Goal: Check status: Check status

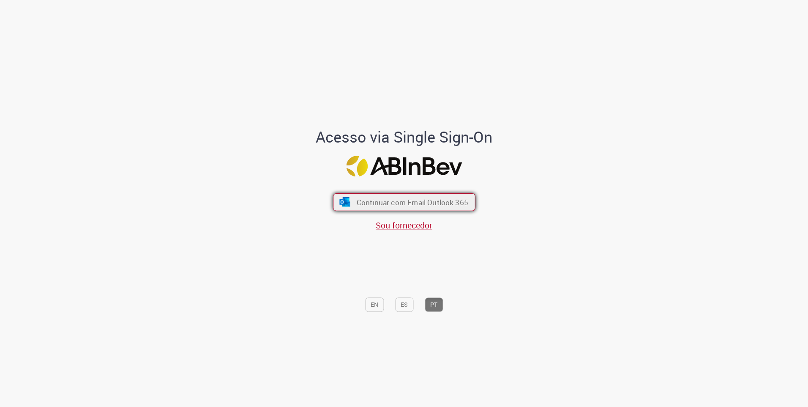
click at [388, 203] on span "Continuar com Email Outlook 365" at bounding box center [412, 202] width 112 height 10
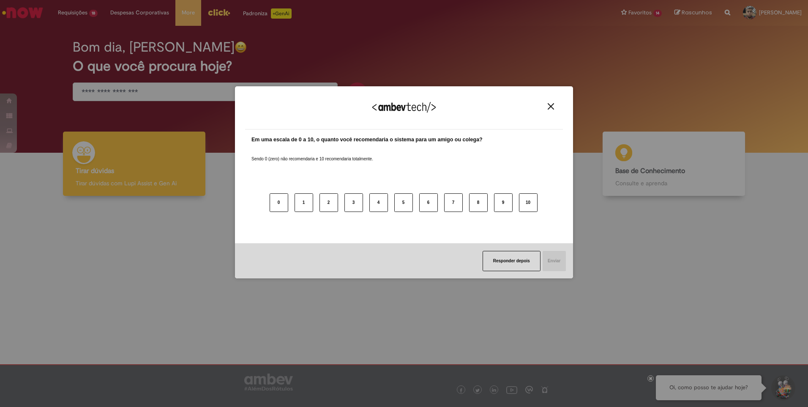
click at [550, 105] on img "Close" at bounding box center [551, 106] width 6 height 6
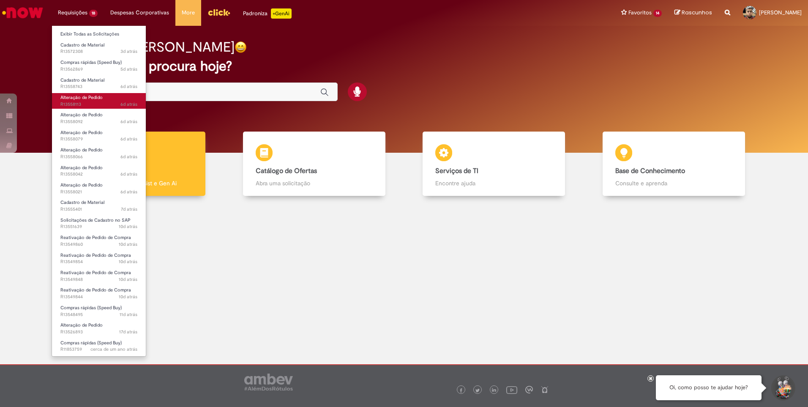
click at [104, 96] on link "Alteração de Pedido 6d atrás 6 dias atrás R13558113" at bounding box center [99, 101] width 94 height 16
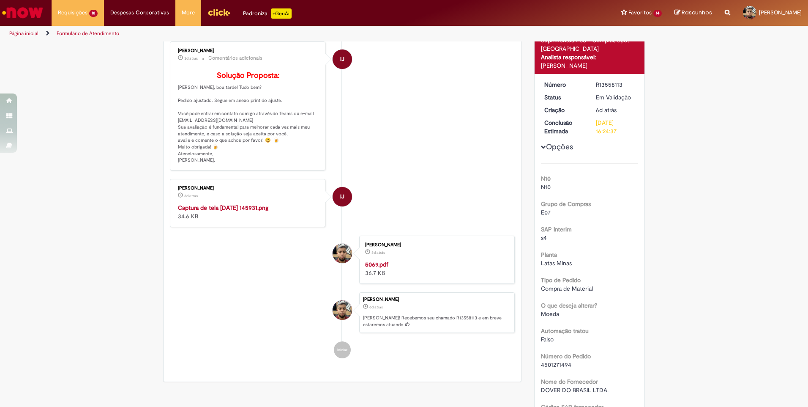
scroll to position [127, 0]
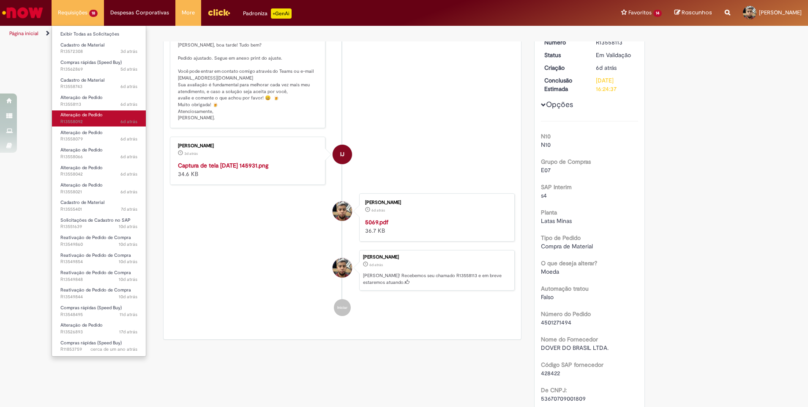
click at [93, 121] on span "6d atrás 6 dias atrás R13558092" at bounding box center [98, 121] width 77 height 7
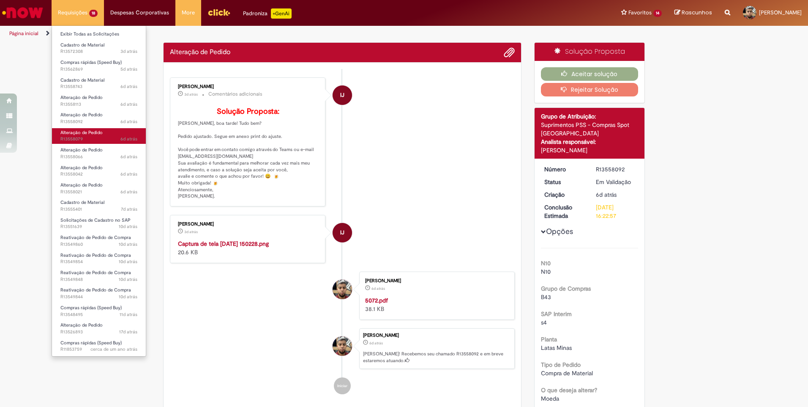
click at [95, 140] on span "6d atrás 6 dias atrás R13558079" at bounding box center [98, 139] width 77 height 7
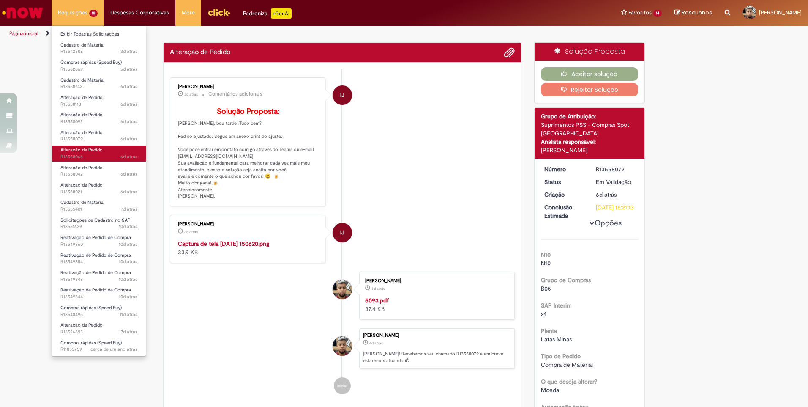
click at [95, 159] on span "6d atrás 6 dias atrás R13558066" at bounding box center [98, 156] width 77 height 7
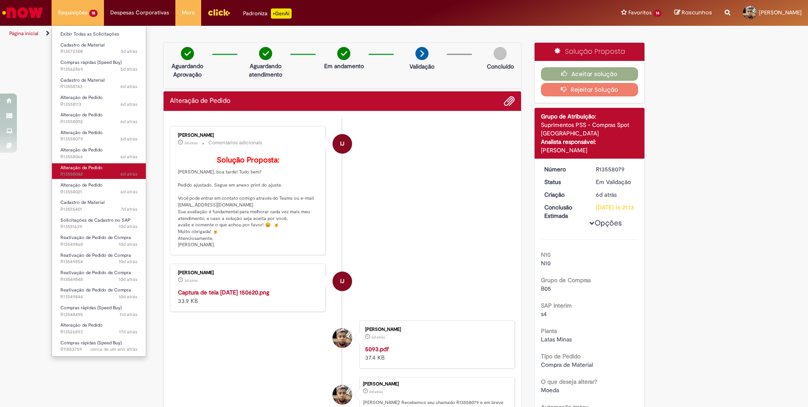
click at [98, 170] on span "Alteração de Pedido" at bounding box center [81, 167] width 42 height 6
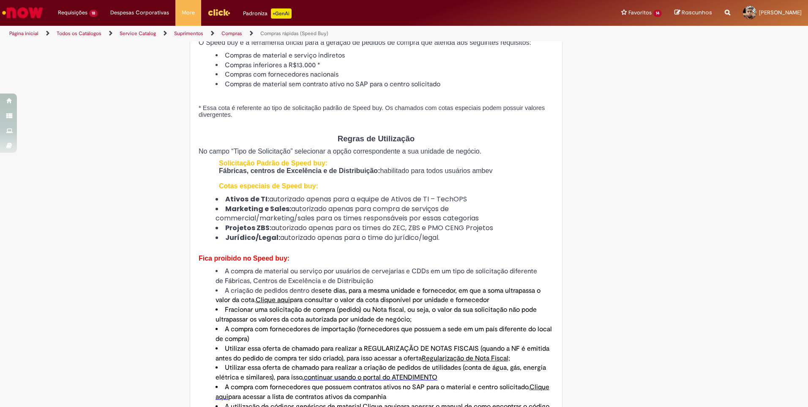
scroll to position [423, 0]
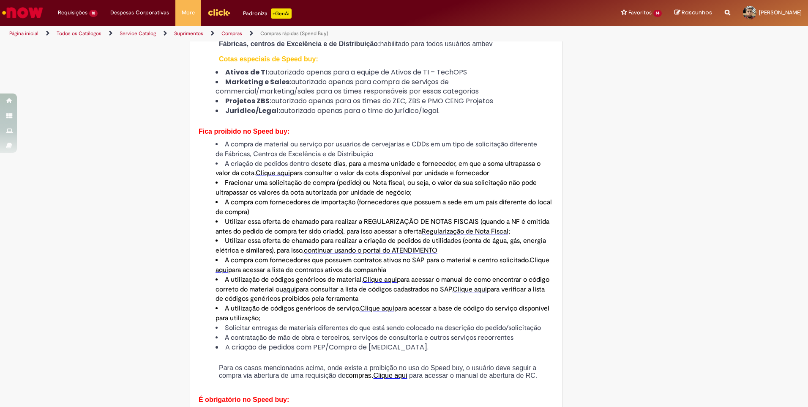
click at [269, 171] on span "Clique aqui" at bounding box center [273, 173] width 34 height 8
